Goal: Complete application form

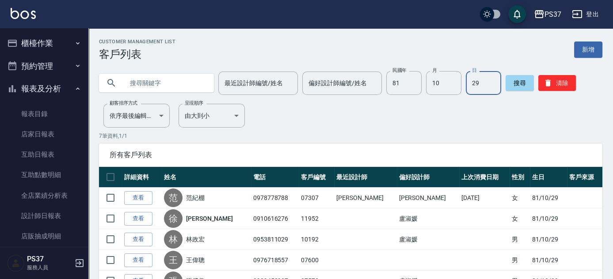
scroll to position [148, 0]
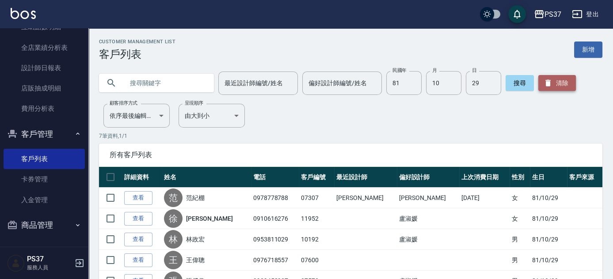
click at [560, 84] on button "清除" at bounding box center [558, 83] width 38 height 16
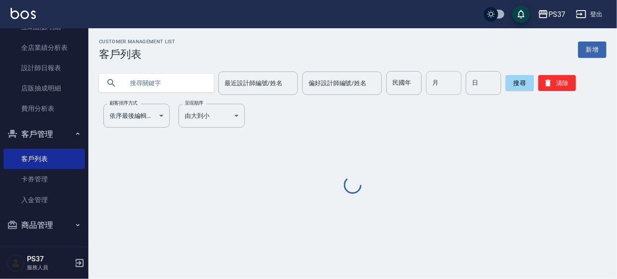
click at [444, 89] on input "月" at bounding box center [443, 83] width 35 height 24
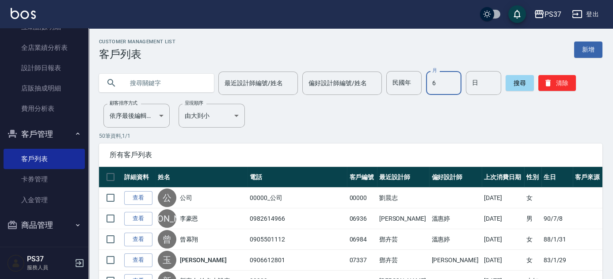
type input "6"
type input "1"
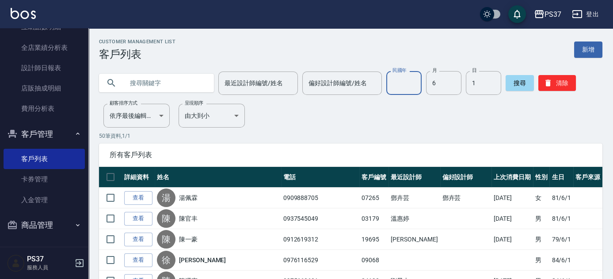
click at [396, 83] on input "民國年" at bounding box center [403, 83] width 35 height 24
type input "81"
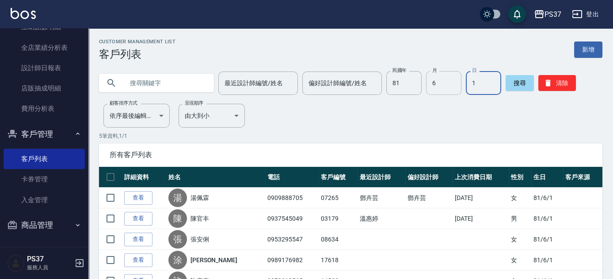
click at [451, 83] on input "6" at bounding box center [443, 83] width 35 height 24
type input "06"
type input "01"
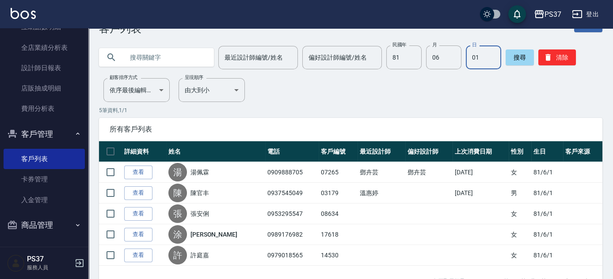
scroll to position [0, 0]
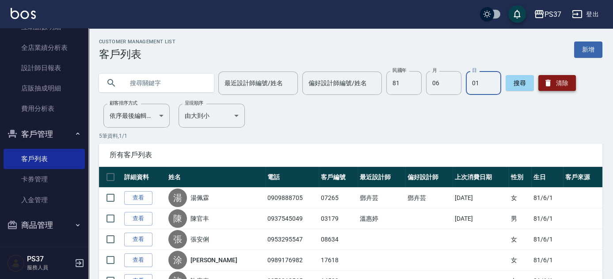
click at [559, 84] on button "清除" at bounding box center [558, 83] width 38 height 16
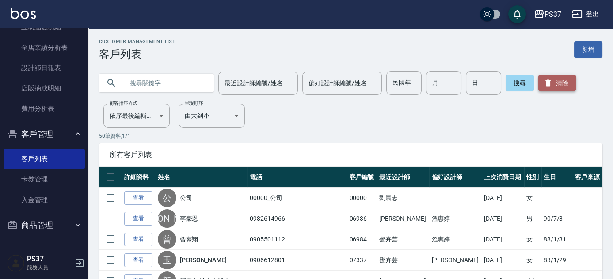
click at [558, 80] on button "清除" at bounding box center [558, 83] width 38 height 16
click at [408, 76] on input "民國年" at bounding box center [403, 83] width 35 height 24
type input "85"
type input "9"
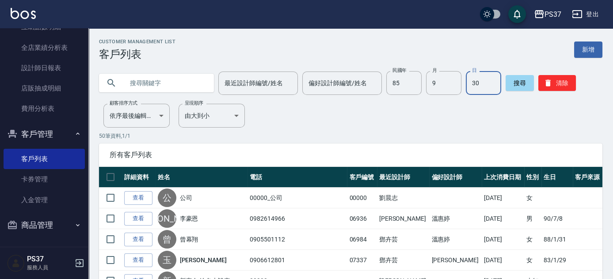
type input "30"
